Goal: Transaction & Acquisition: Purchase product/service

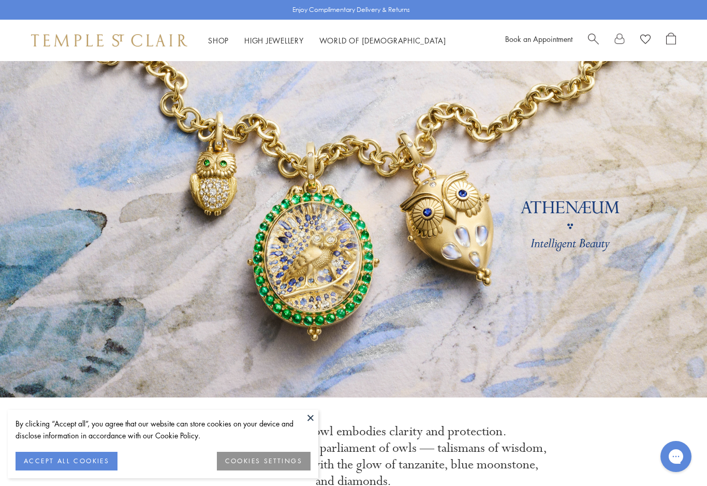
click at [593, 39] on span "Search" at bounding box center [593, 38] width 11 height 11
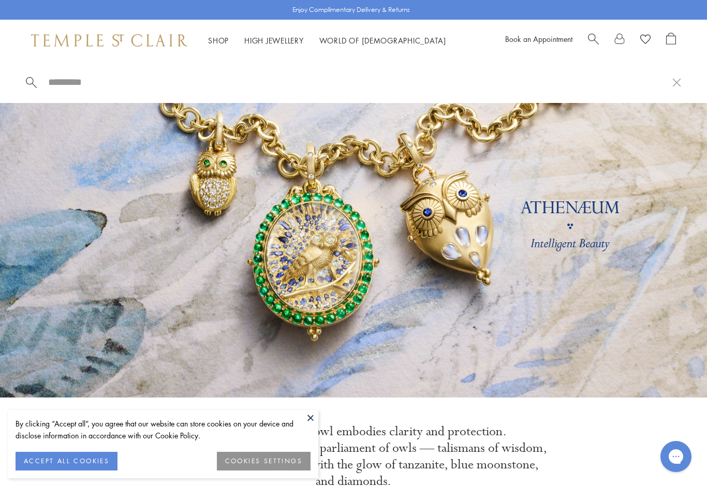
click at [86, 86] on input "search" at bounding box center [359, 82] width 625 height 12
type input "***"
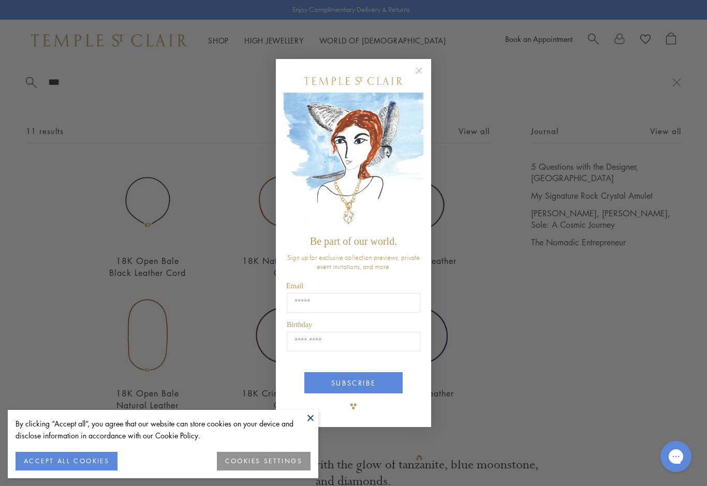
click at [425, 64] on icon "Close dialog" at bounding box center [419, 70] width 13 height 13
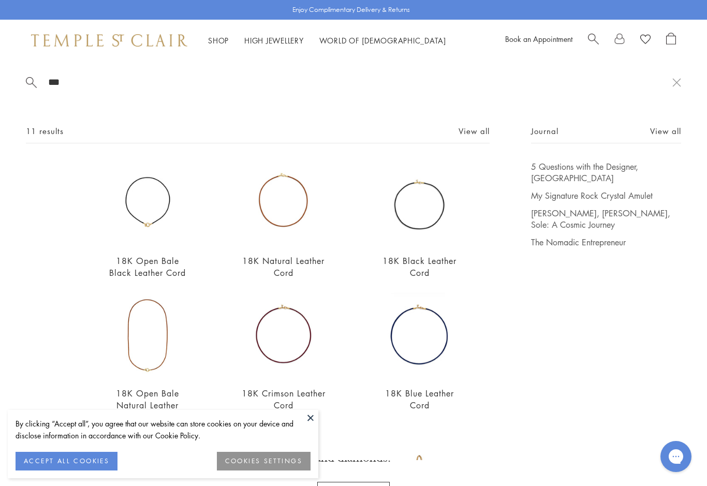
click at [300, 236] on img at bounding box center [284, 203] width 84 height 84
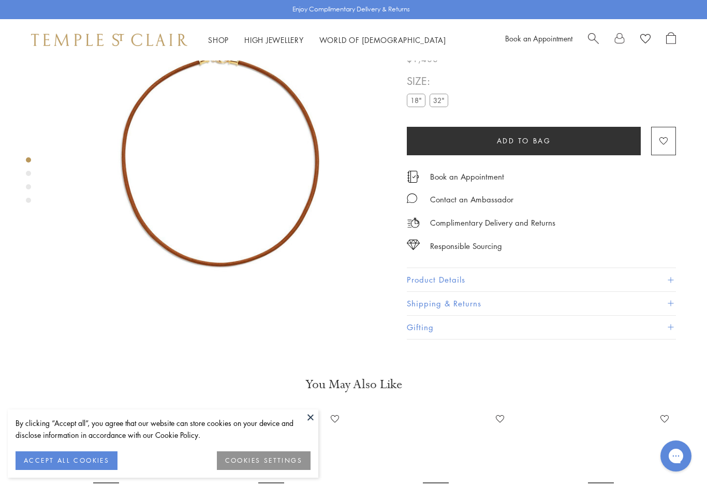
scroll to position [61, 0]
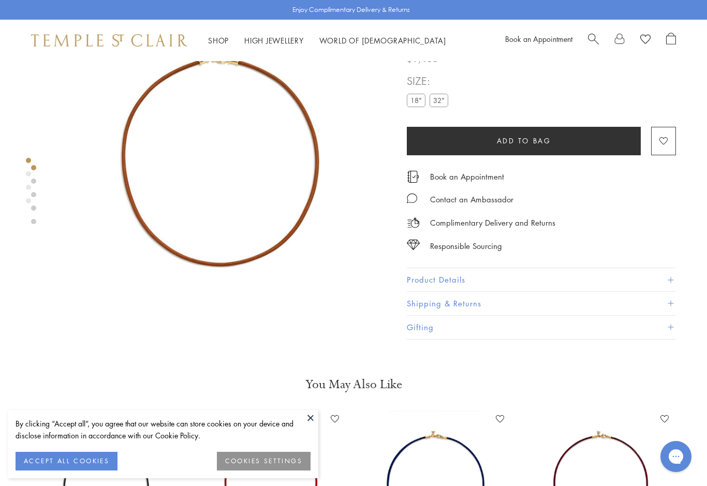
click at [439, 107] on label "32"" at bounding box center [439, 100] width 19 height 13
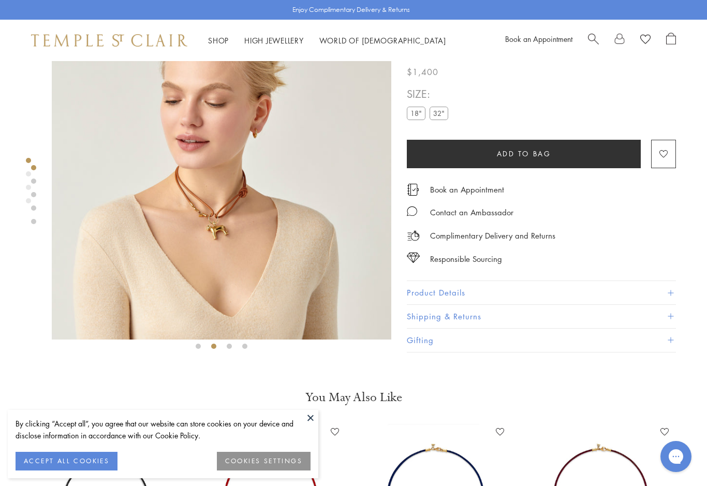
click at [274, 233] on img at bounding box center [222, 170] width 340 height 340
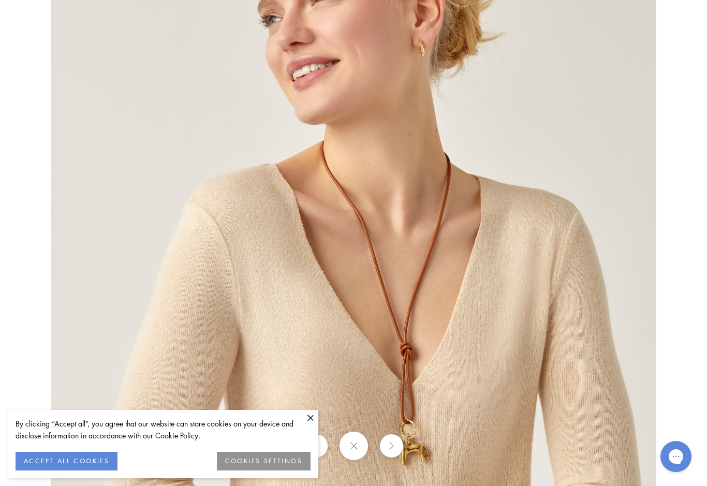
click at [94, 465] on button "ACCEPT ALL COOKIES" at bounding box center [67, 461] width 102 height 19
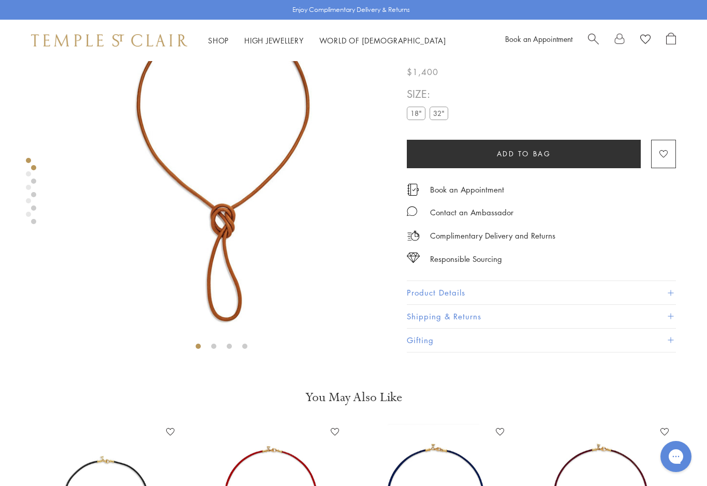
scroll to position [0, 2]
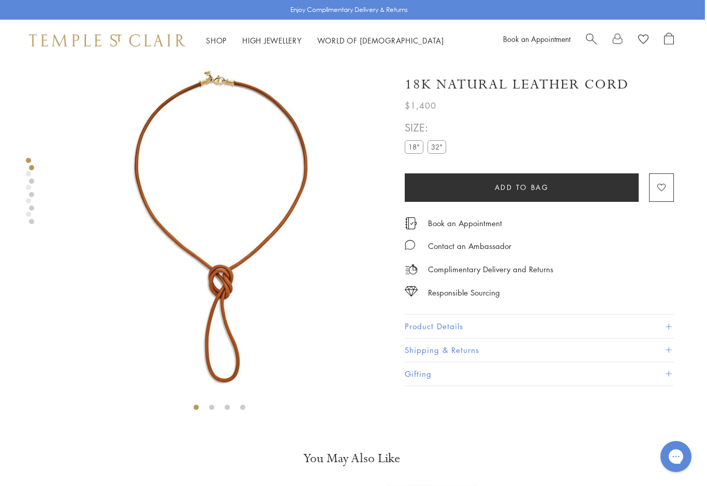
click at [216, 40] on link "Shop Shop" at bounding box center [216, 40] width 21 height 10
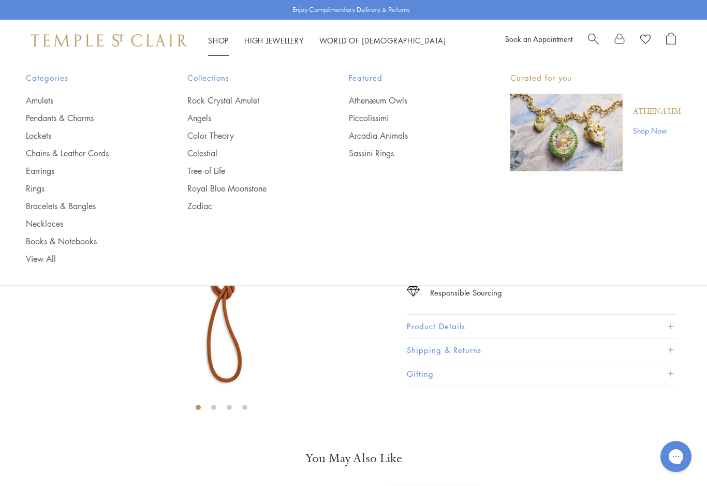
click at [89, 122] on link "Pendants & Charms" at bounding box center [86, 117] width 120 height 11
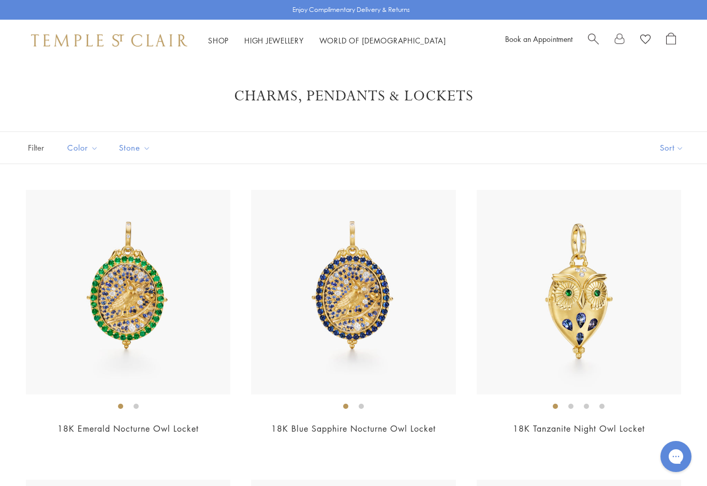
click at [595, 41] on span "Search" at bounding box center [593, 38] width 11 height 11
click at [194, 85] on input "search" at bounding box center [359, 82] width 625 height 12
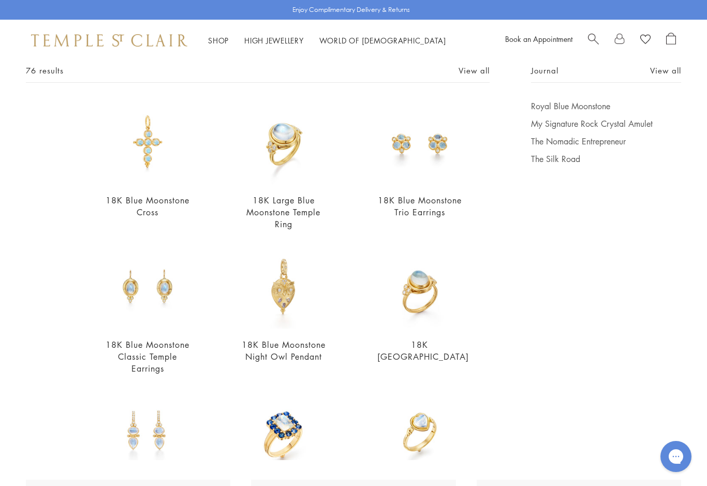
scroll to position [62, 0]
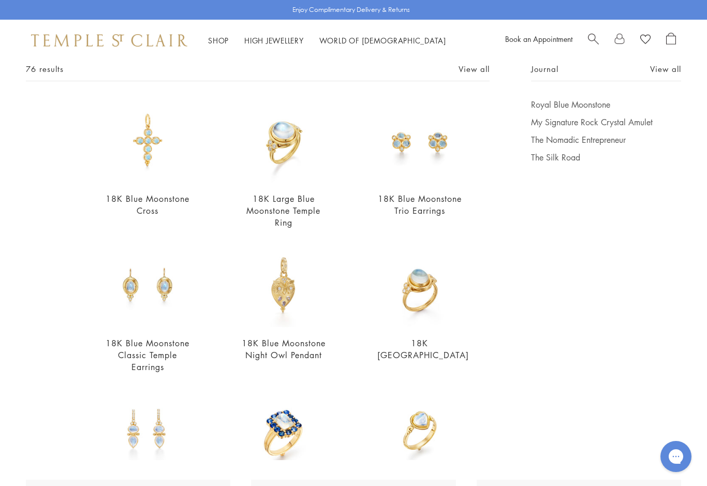
type input "*********"
click at [161, 171] on img at bounding box center [148, 141] width 84 height 84
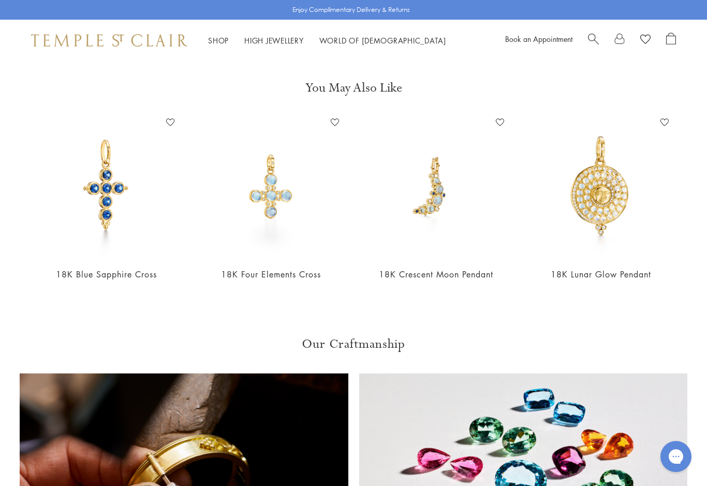
scroll to position [372, 0]
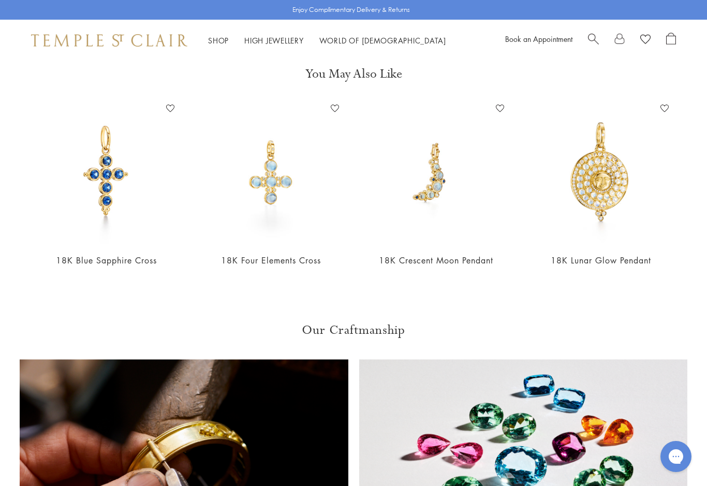
click at [279, 190] on img at bounding box center [271, 172] width 144 height 144
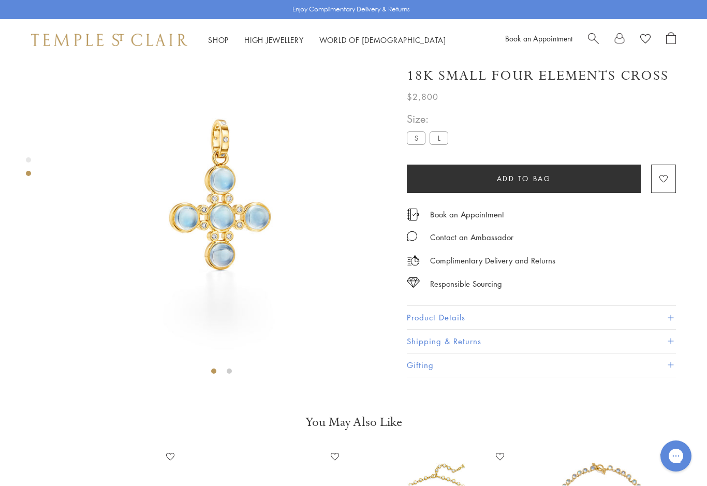
scroll to position [61, 0]
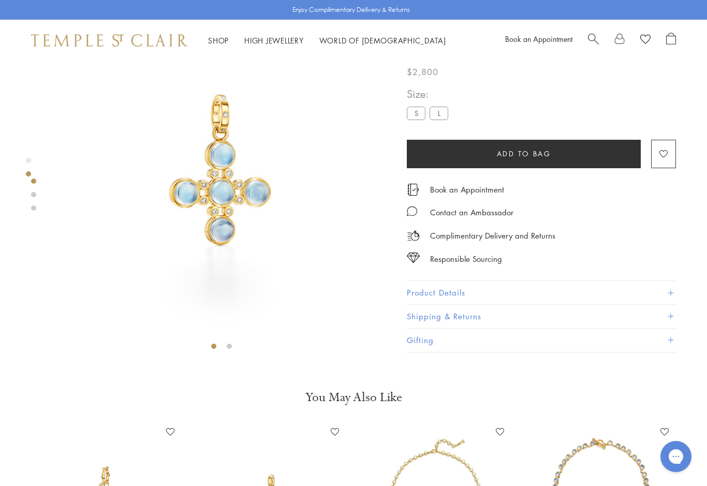
click at [443, 120] on label "L" at bounding box center [439, 113] width 19 height 13
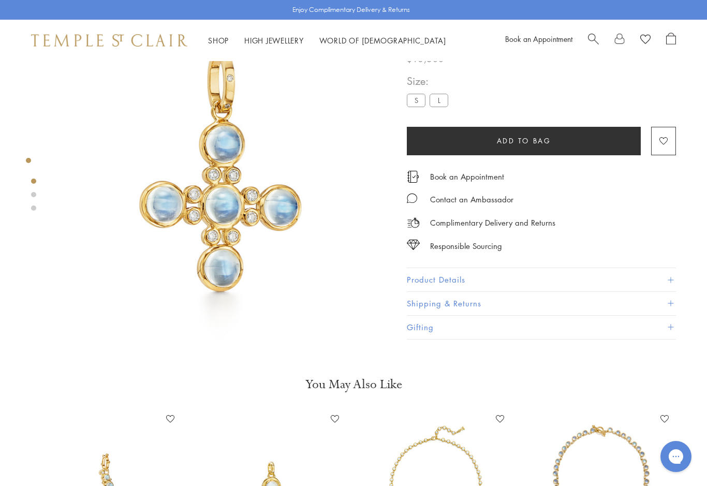
click at [418, 107] on label "S" at bounding box center [416, 100] width 19 height 13
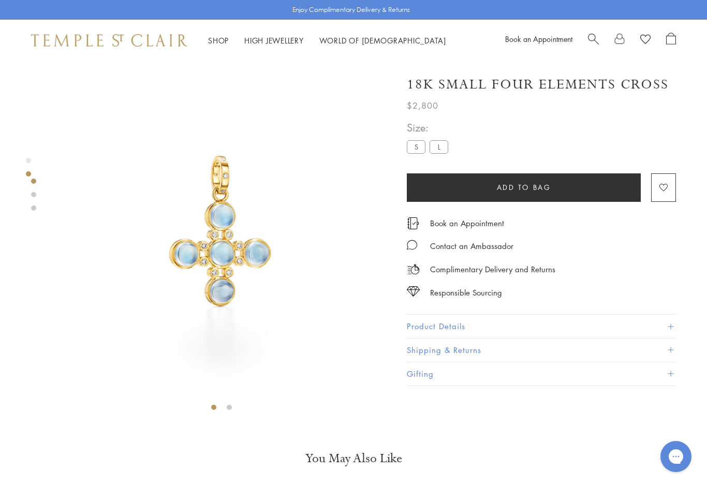
click at [592, 39] on span "Search" at bounding box center [593, 38] width 11 height 11
click at [86, 80] on input "search" at bounding box center [359, 82] width 625 height 12
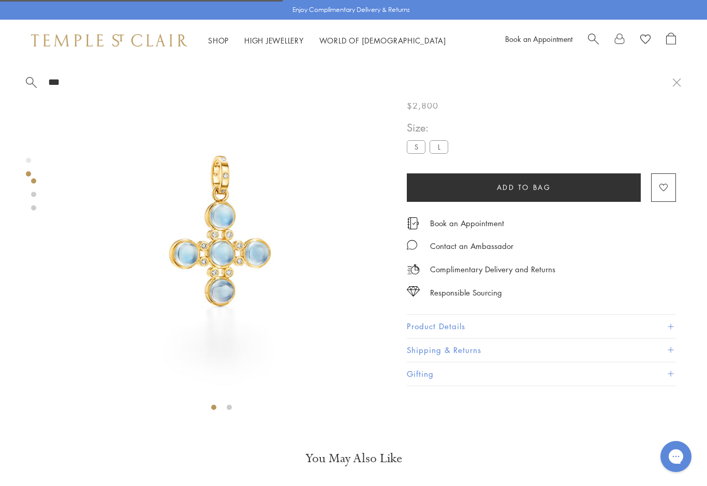
type input "****"
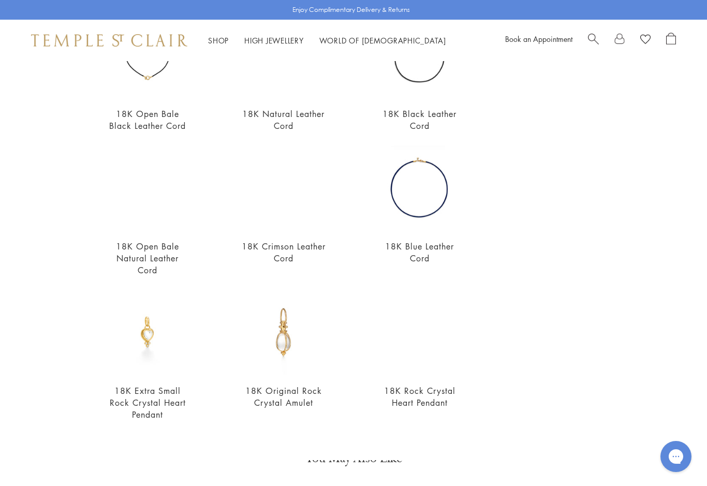
scroll to position [146, 0]
